Goal: Information Seeking & Learning: Learn about a topic

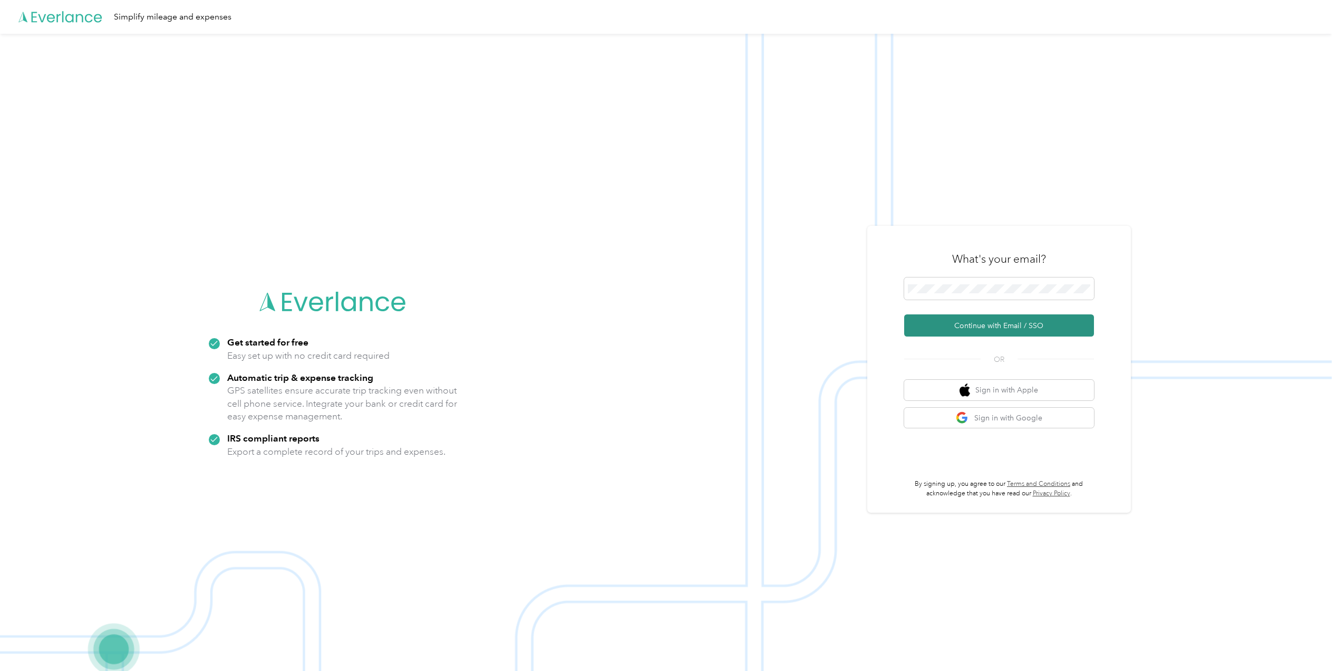
click at [993, 322] on button "Continue with Email / SSO" at bounding box center [999, 325] width 190 height 22
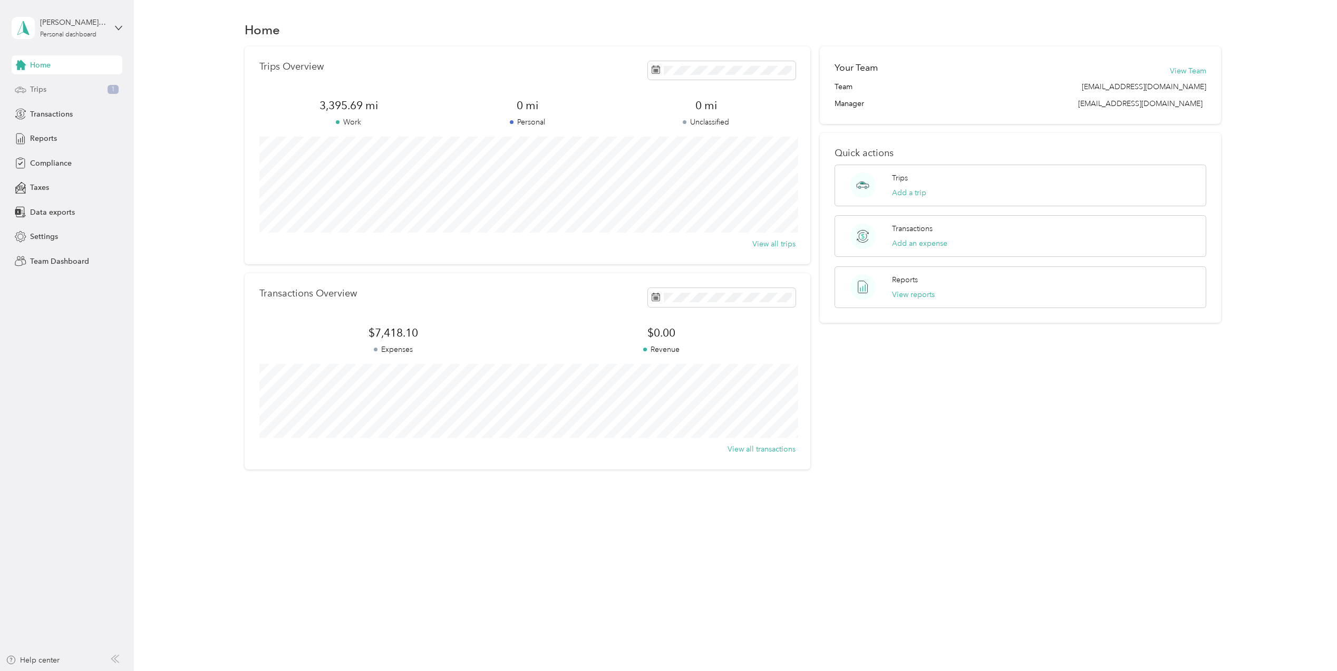
click at [74, 85] on div "Trips 1" at bounding box center [67, 89] width 111 height 19
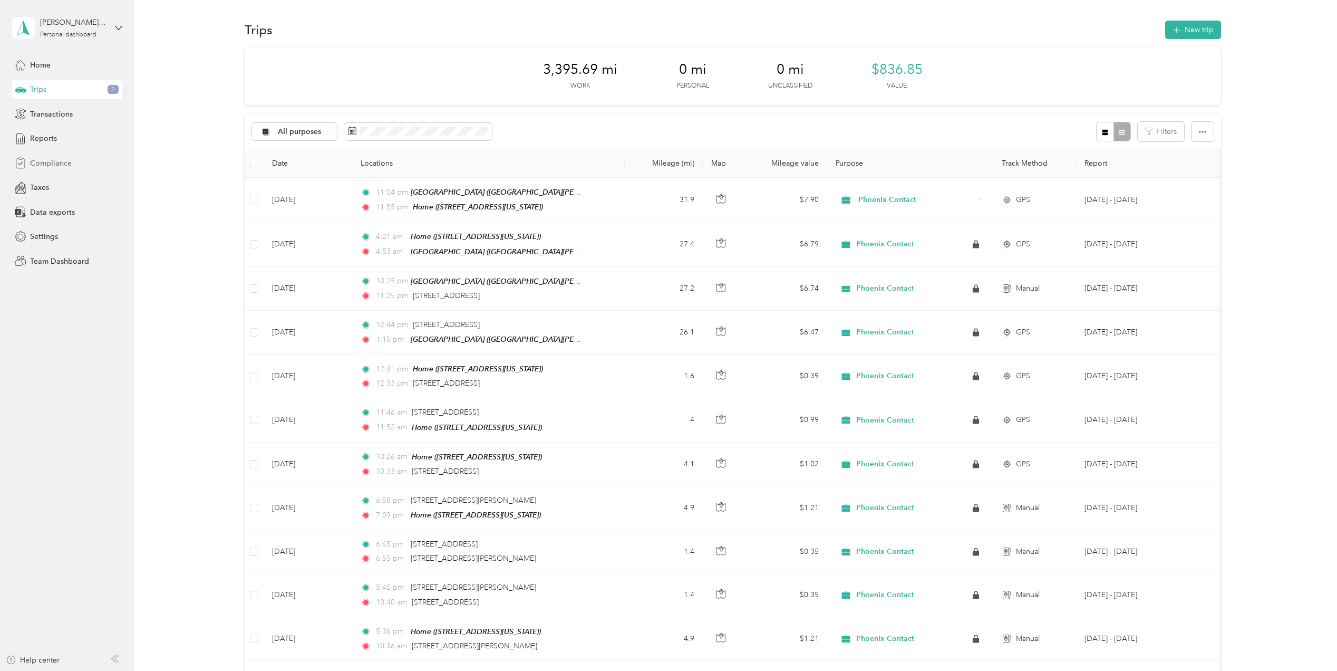
click at [55, 169] on div "Compliance" at bounding box center [67, 162] width 111 height 19
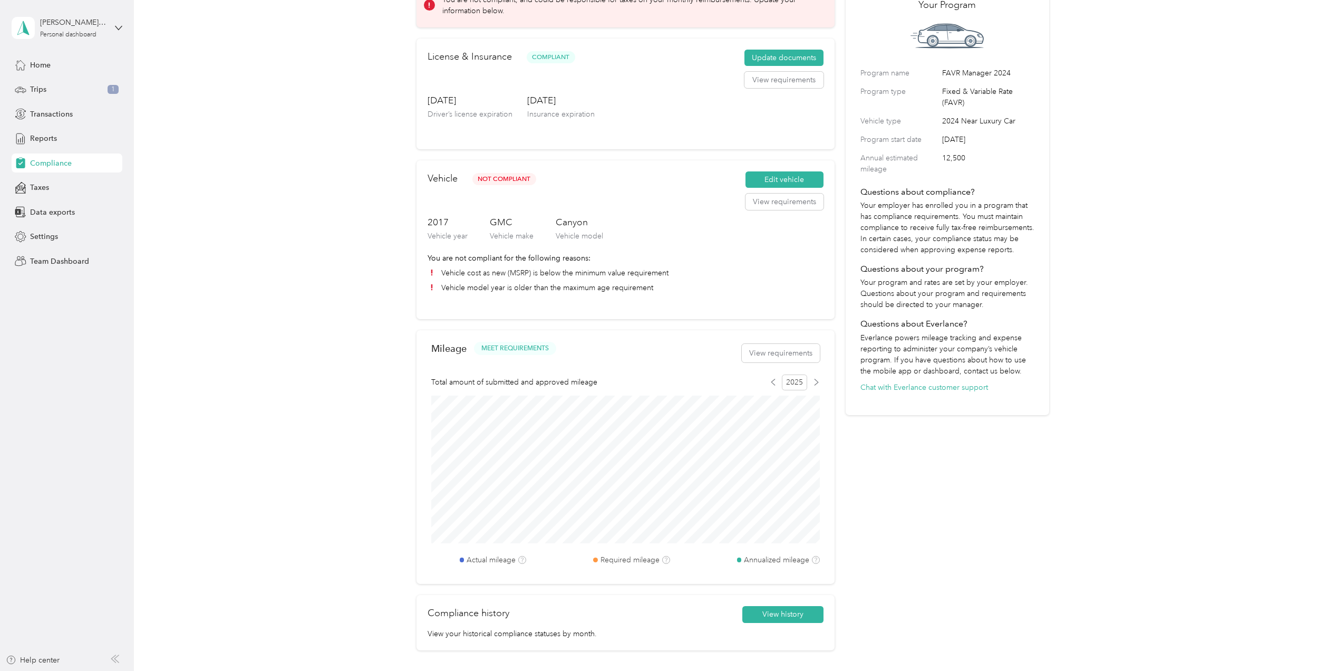
scroll to position [140, 0]
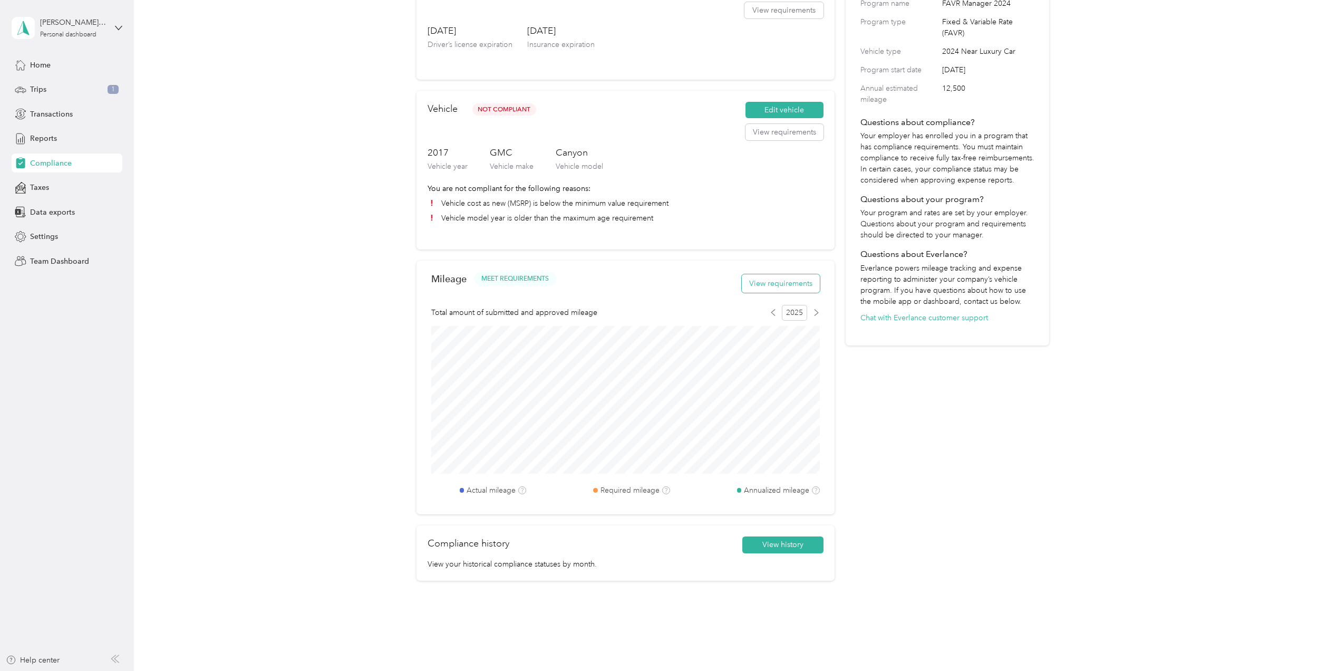
click at [781, 279] on button "View requirements" at bounding box center [781, 283] width 78 height 18
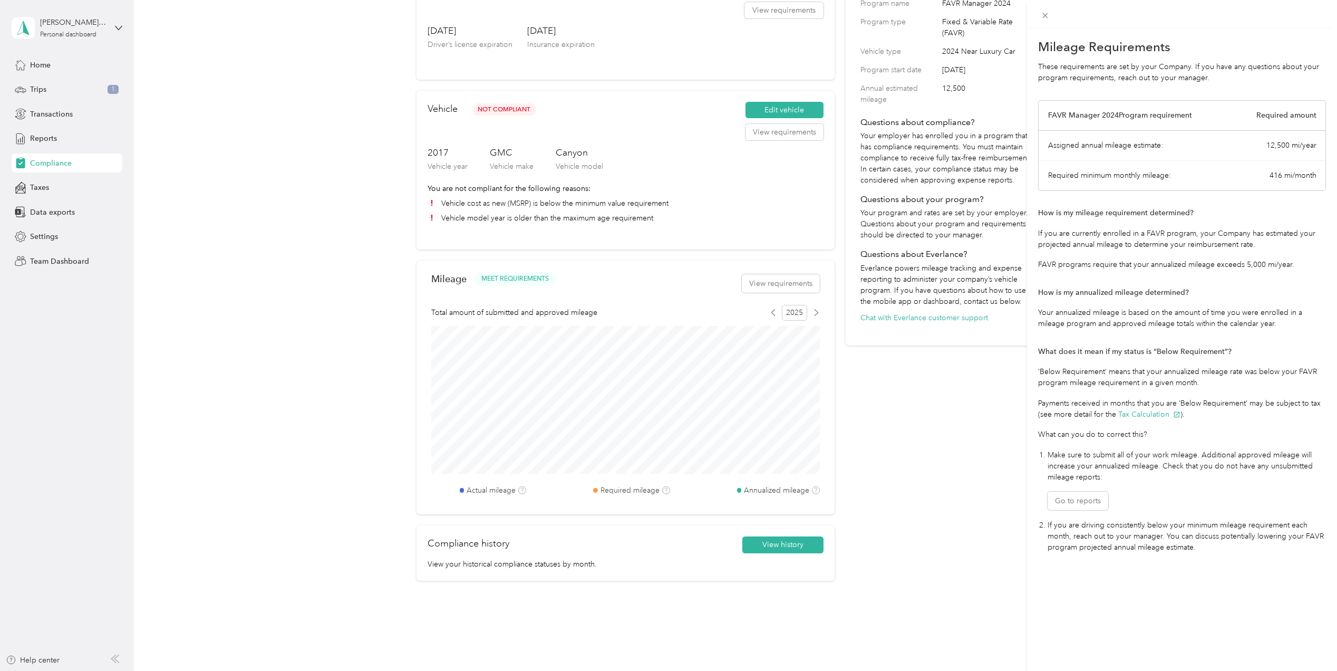
click at [791, 542] on div "Mileage Requirements These requirements are set by your Company. If you have an…" at bounding box center [668, 335] width 1337 height 671
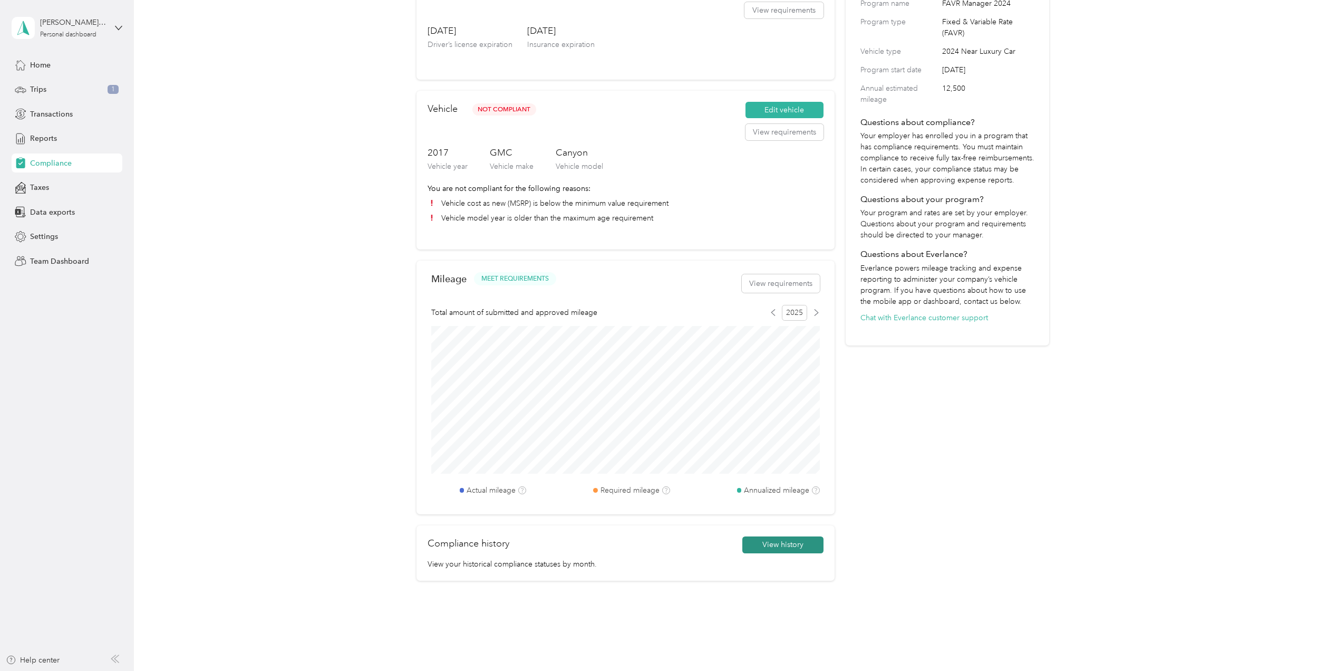
click at [764, 549] on button "View history" at bounding box center [782, 544] width 81 height 17
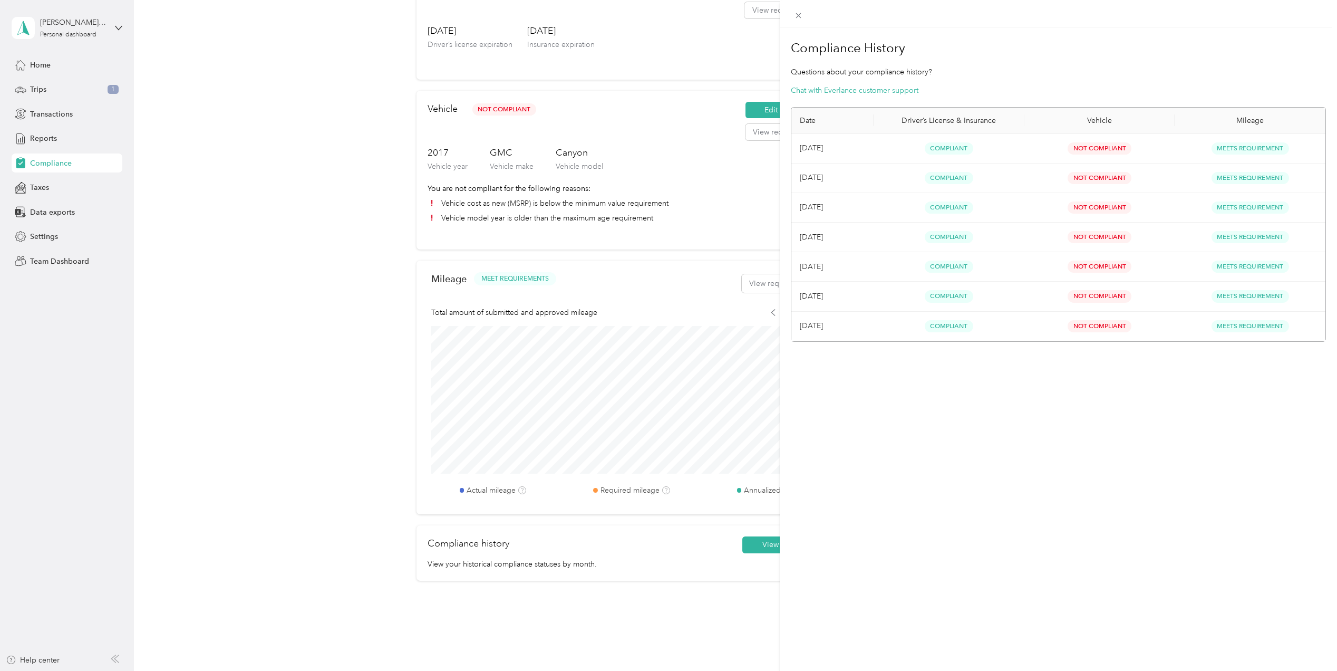
click at [940, 534] on div "Compliance History Questions about your compliance history? Chat with Everlance…" at bounding box center [1058, 363] width 557 height 671
